Goal: Information Seeking & Learning: Learn about a topic

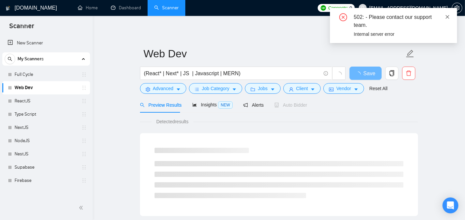
click at [445, 16] on icon "close" at bounding box center [447, 17] width 5 height 5
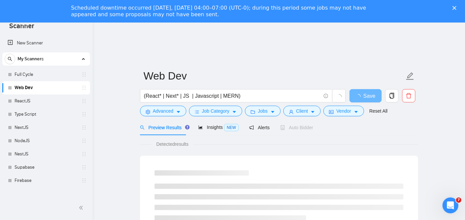
click at [456, 8] on icon "Close" at bounding box center [454, 8] width 4 height 4
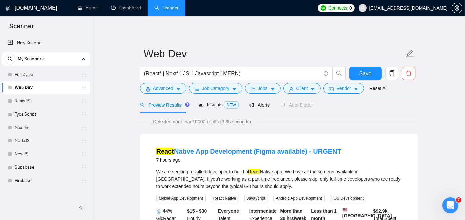
scroll to position [53, 0]
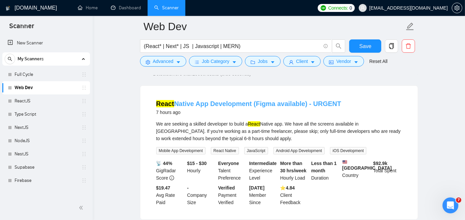
click at [198, 104] on link "React Native App Development (Figma available) - URGENT" at bounding box center [248, 103] width 185 height 7
click at [224, 101] on link "React Native App Development (Figma available) - URGENT" at bounding box center [248, 103] width 185 height 7
click at [206, 103] on link "React Native App Development (Figma available) - URGENT" at bounding box center [248, 103] width 185 height 7
click at [206, 100] on link "React Native App Development (Figma available) - URGENT" at bounding box center [248, 103] width 185 height 7
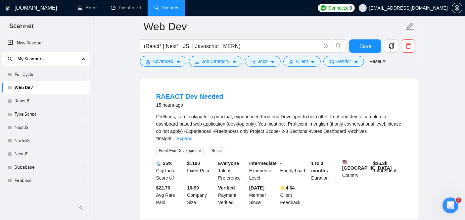
scroll to position [662, 0]
click at [182, 93] on link "RAEACT Dev Needed" at bounding box center [189, 96] width 67 height 7
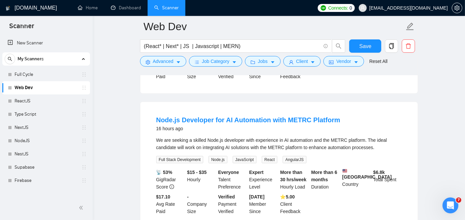
scroll to position [790, 0]
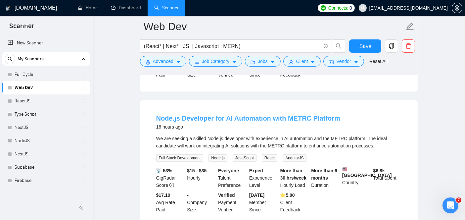
click at [197, 114] on link "Node.js Developer for AI Automation with METRC Platform" at bounding box center [248, 117] width 184 height 7
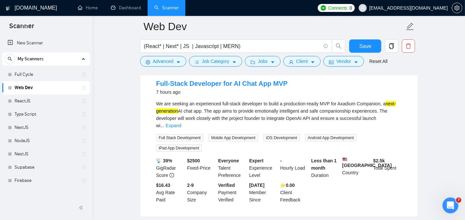
scroll to position [215, 0]
click at [226, 85] on link "Full-Stack Developer for AI Chat App MVP" at bounding box center [221, 82] width 131 height 7
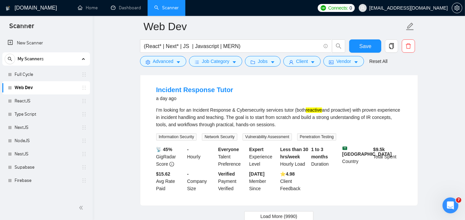
scroll to position [1427, 0]
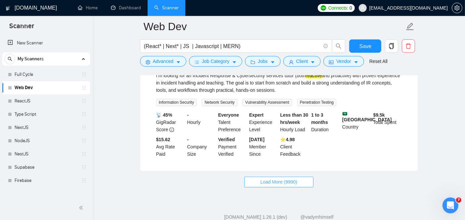
click at [267, 178] on span "Load More (9990)" at bounding box center [278, 181] width 37 height 7
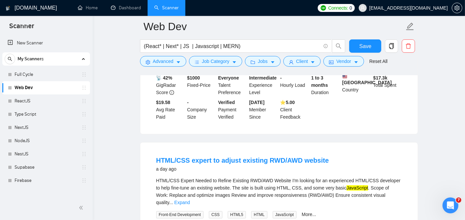
scroll to position [1922, 0]
click at [209, 156] on link "HTML/CSS expert to adjust existing RWD/AWD website" at bounding box center [242, 159] width 173 height 7
